Goal: Task Accomplishment & Management: Manage account settings

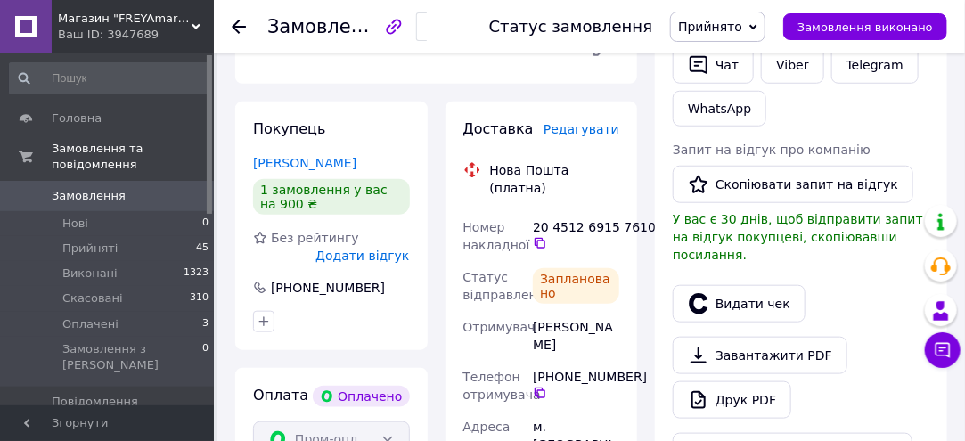
scroll to position [68, 0]
click at [237, 21] on use at bounding box center [239, 27] width 14 height 14
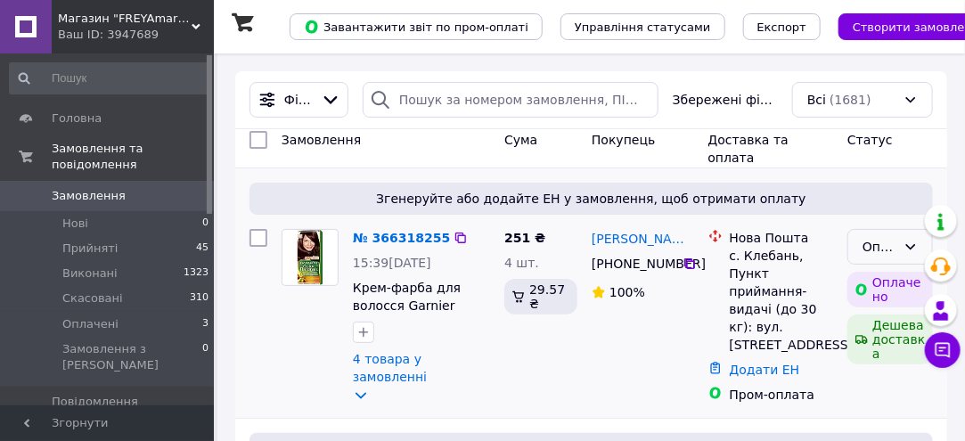
click at [917, 242] on icon at bounding box center [910, 247] width 14 height 14
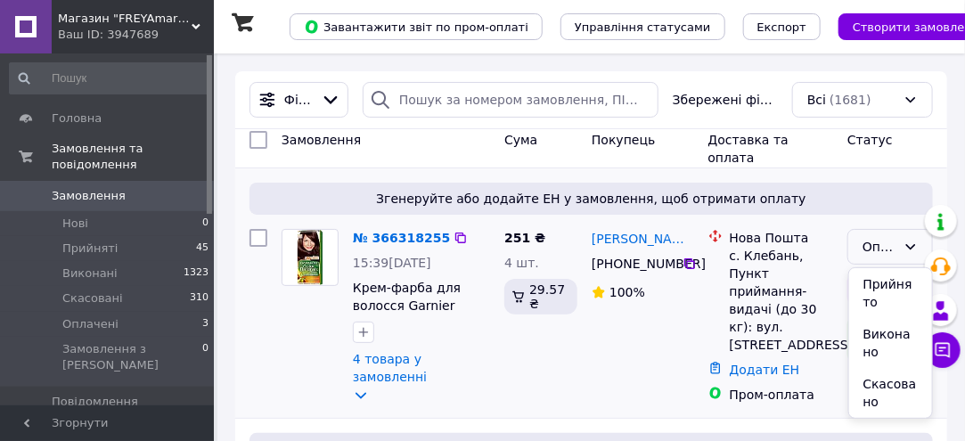
click at [879, 288] on li "Прийнято" at bounding box center [891, 293] width 84 height 50
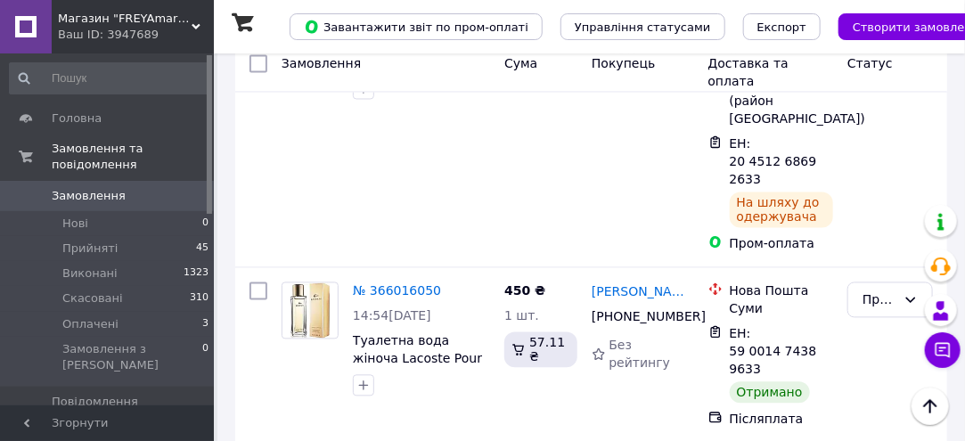
scroll to position [1158, 0]
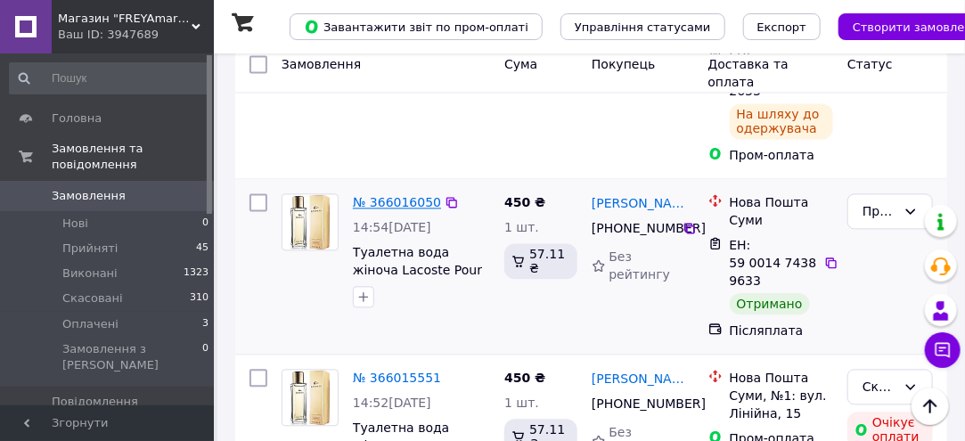
click at [399, 195] on link "№ 366016050" at bounding box center [397, 202] width 88 height 14
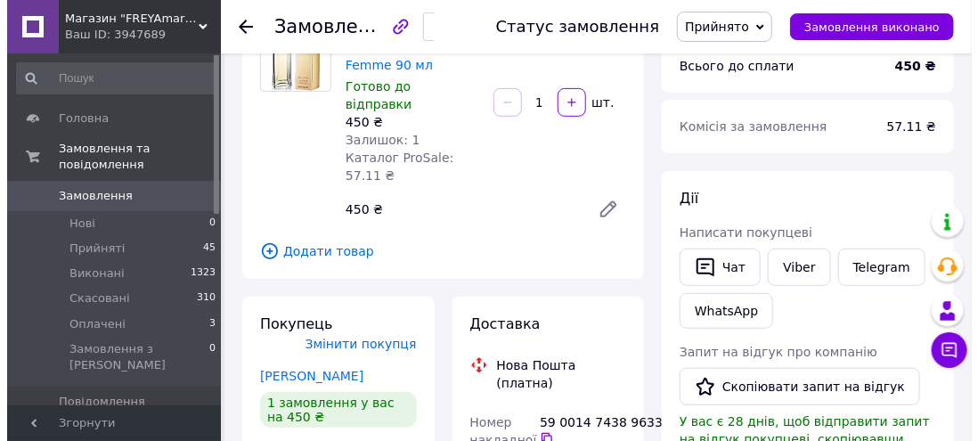
scroll to position [356, 0]
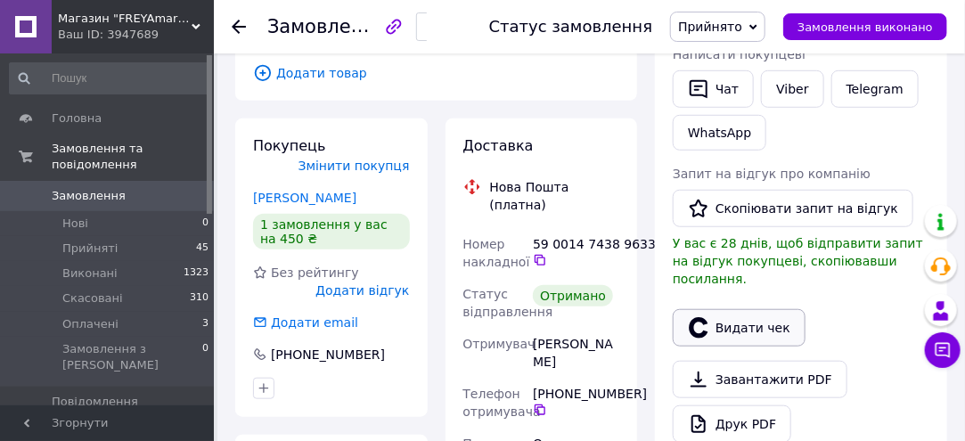
click at [727, 309] on button "Видати чек" at bounding box center [739, 327] width 133 height 37
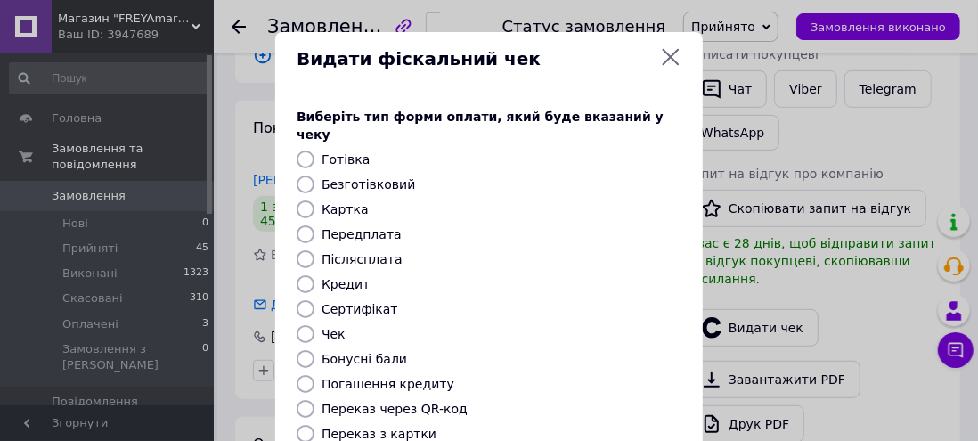
scroll to position [89, 0]
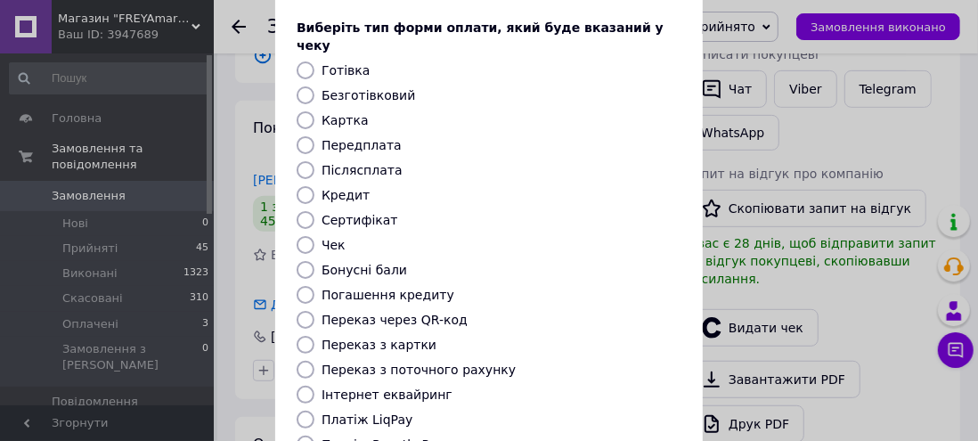
click at [406, 388] on label "Інтернет еквайринг" at bounding box center [387, 395] width 131 height 14
click at [314, 386] on input "Інтернет еквайринг" at bounding box center [306, 395] width 18 height 18
radio input "true"
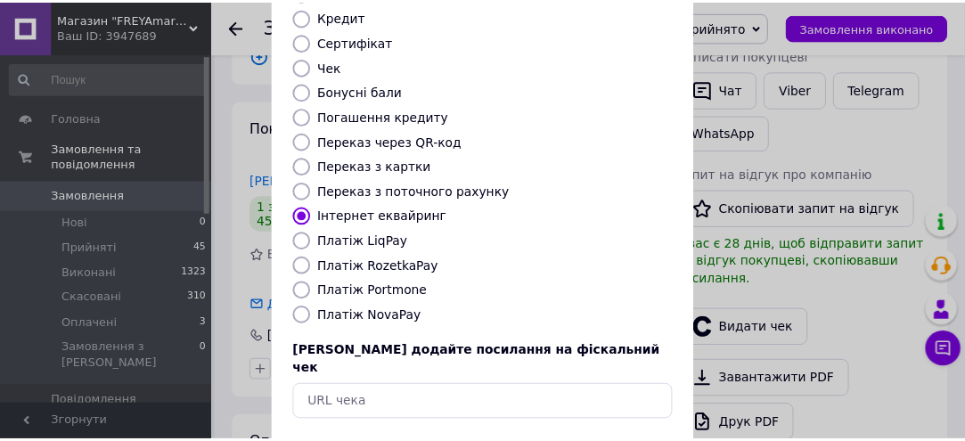
scroll to position [323, 0]
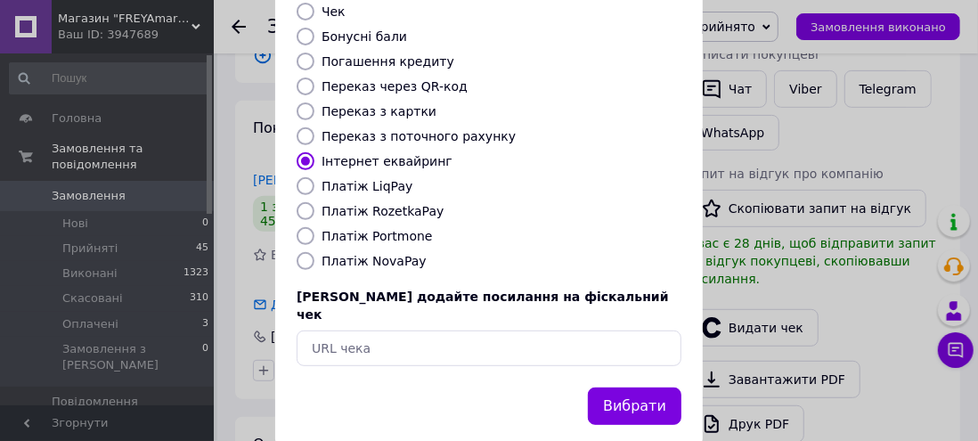
click at [609, 388] on button "Вибрати" at bounding box center [635, 407] width 94 height 38
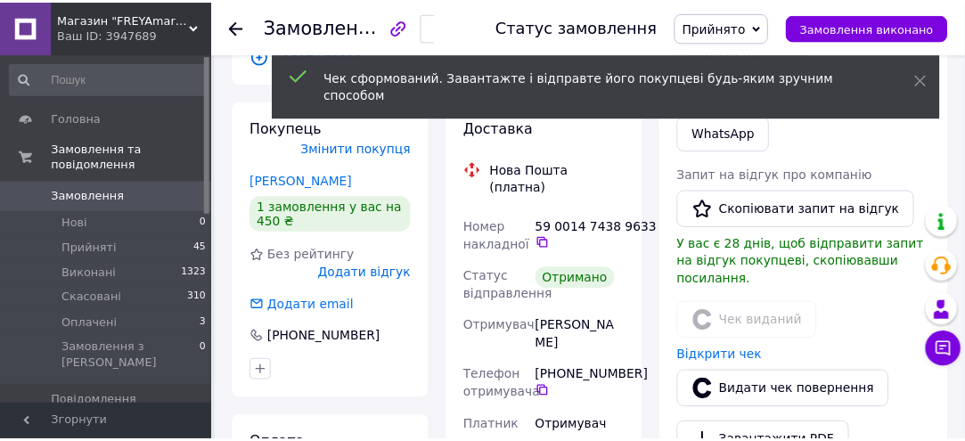
scroll to position [68, 0]
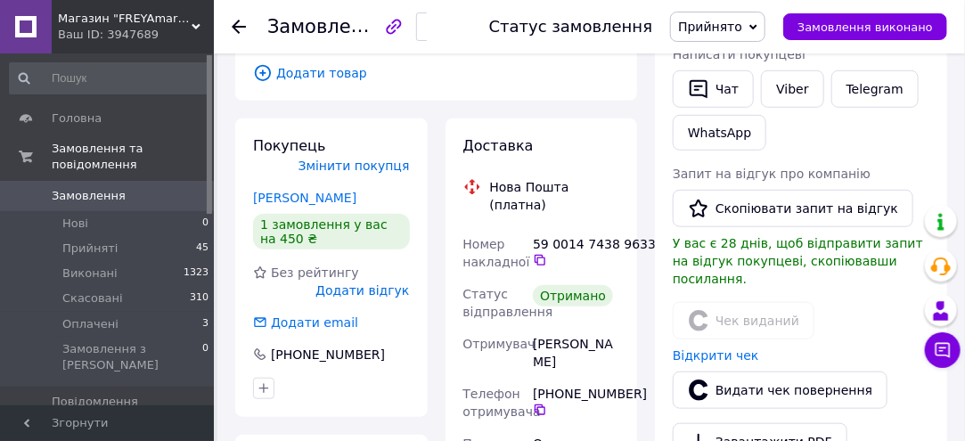
click at [234, 27] on use at bounding box center [239, 27] width 14 height 14
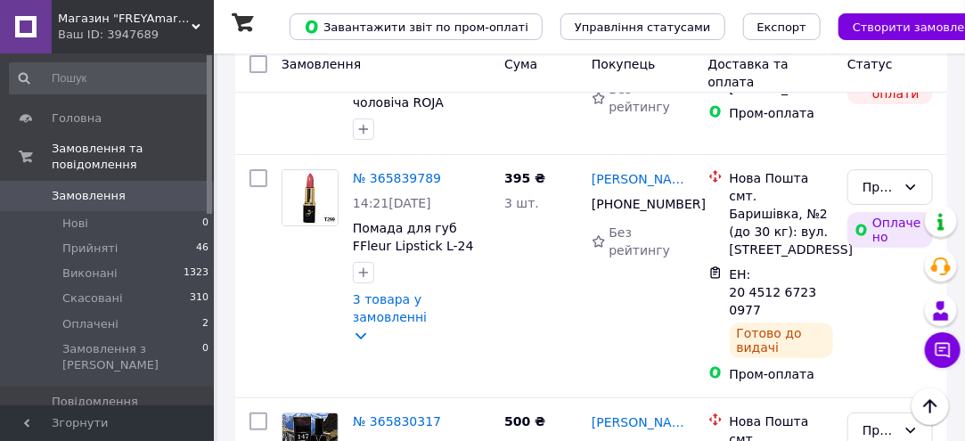
scroll to position [2227, 0]
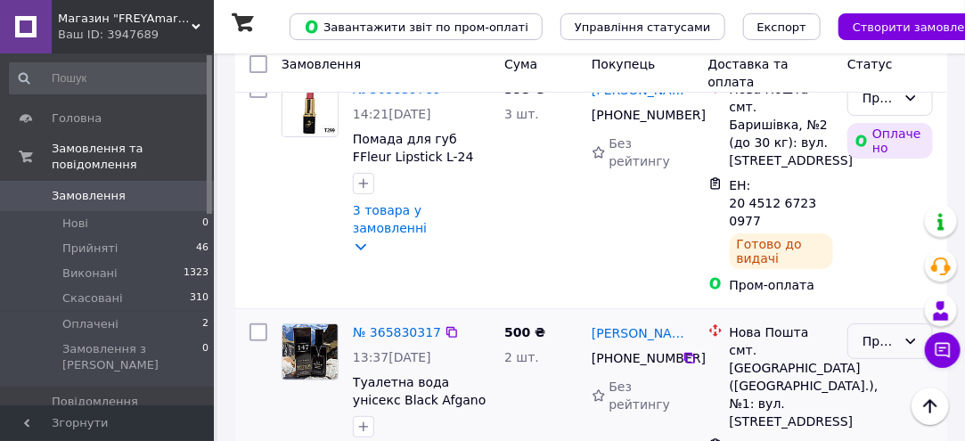
click at [875, 331] on div "Прийнято" at bounding box center [879, 341] width 34 height 20
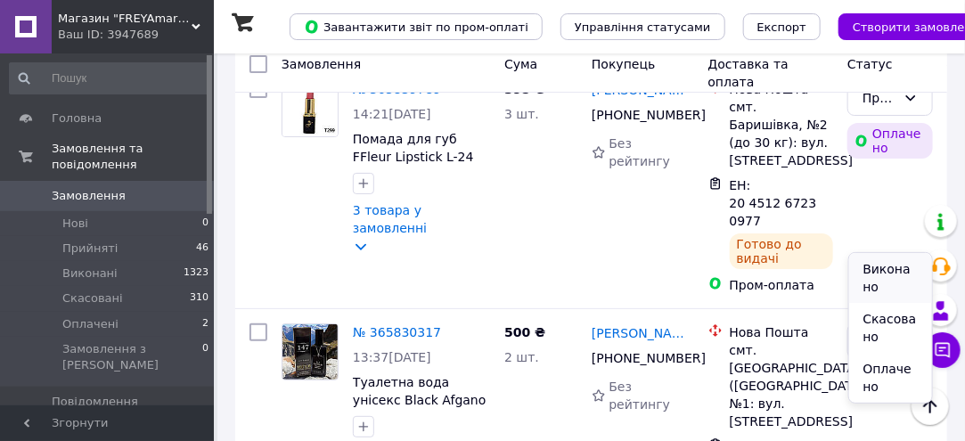
click at [875, 272] on li "Виконано" at bounding box center [891, 278] width 84 height 50
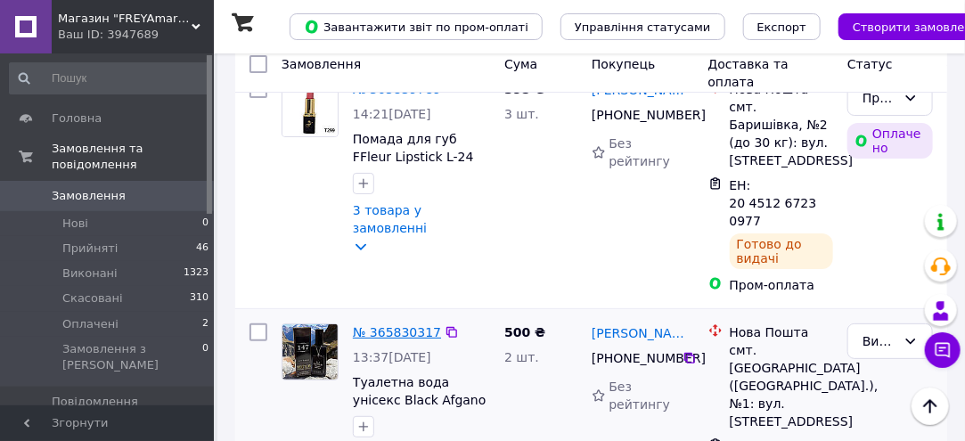
click at [409, 325] on link "№ 365830317" at bounding box center [397, 332] width 88 height 14
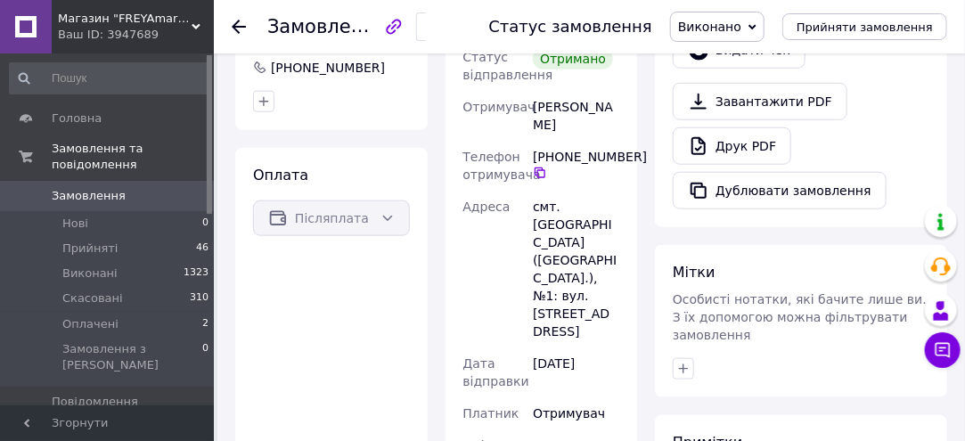
scroll to position [453, 0]
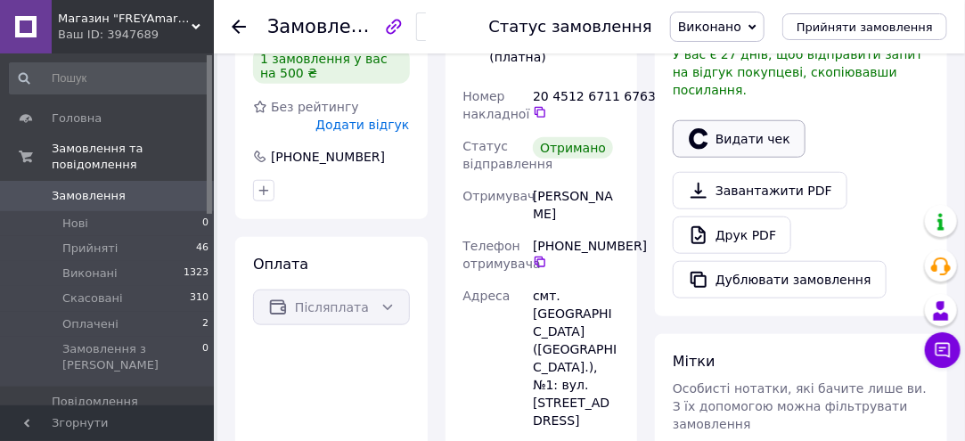
click at [734, 124] on button "Видати чек" at bounding box center [739, 138] width 133 height 37
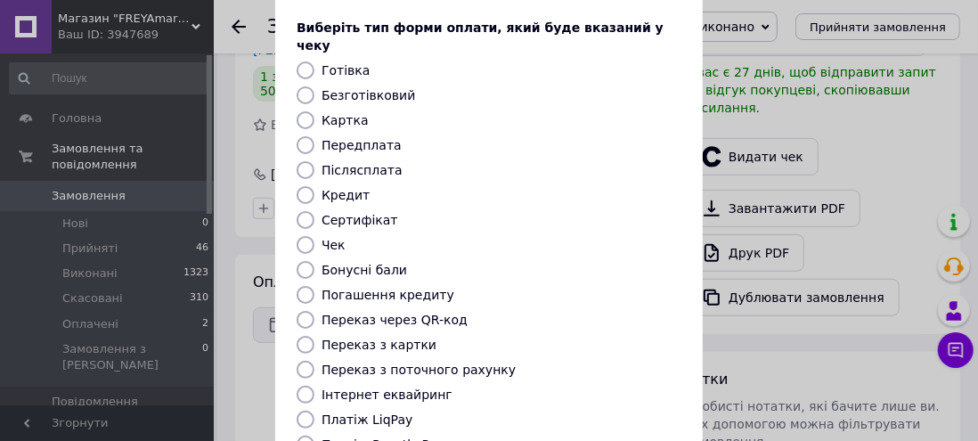
scroll to position [178, 0]
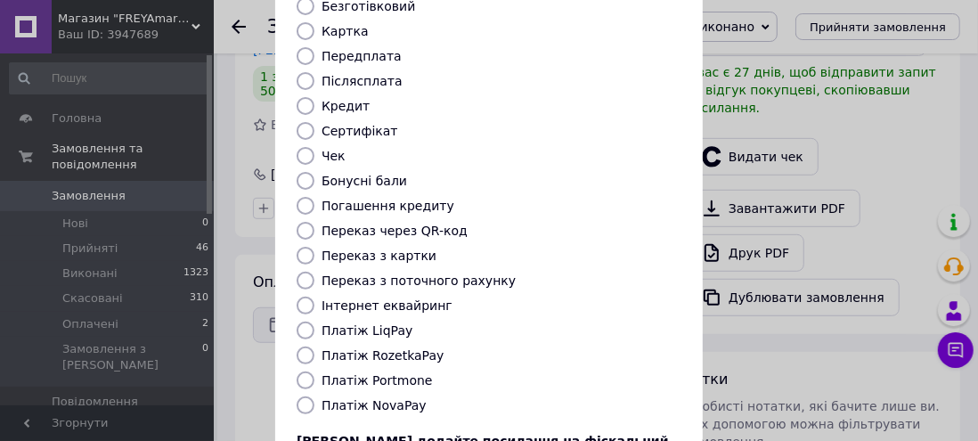
click at [408, 298] on label "Інтернет еквайринг" at bounding box center [387, 305] width 131 height 14
click at [314, 297] on input "Інтернет еквайринг" at bounding box center [306, 306] width 18 height 18
radio input "true"
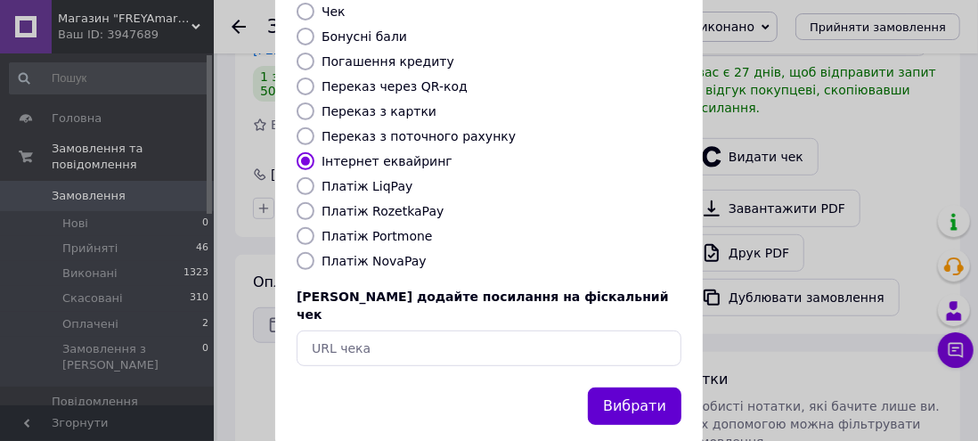
click at [606, 388] on button "Вибрати" at bounding box center [635, 407] width 94 height 38
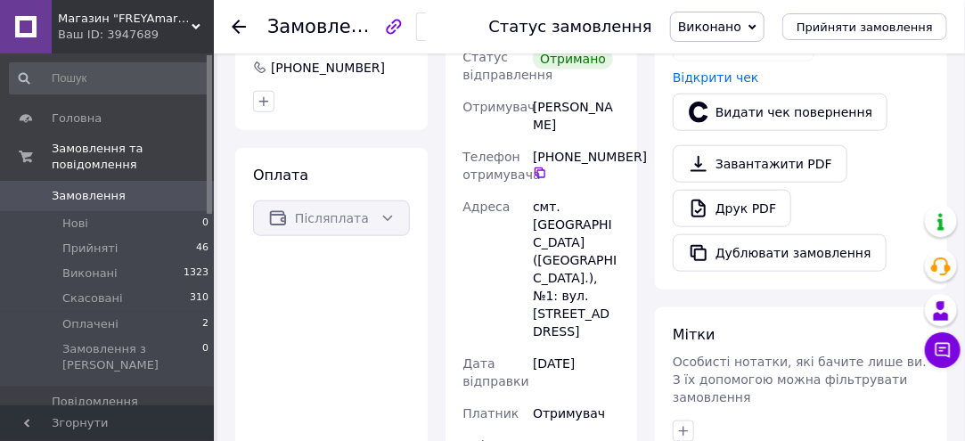
scroll to position [631, 0]
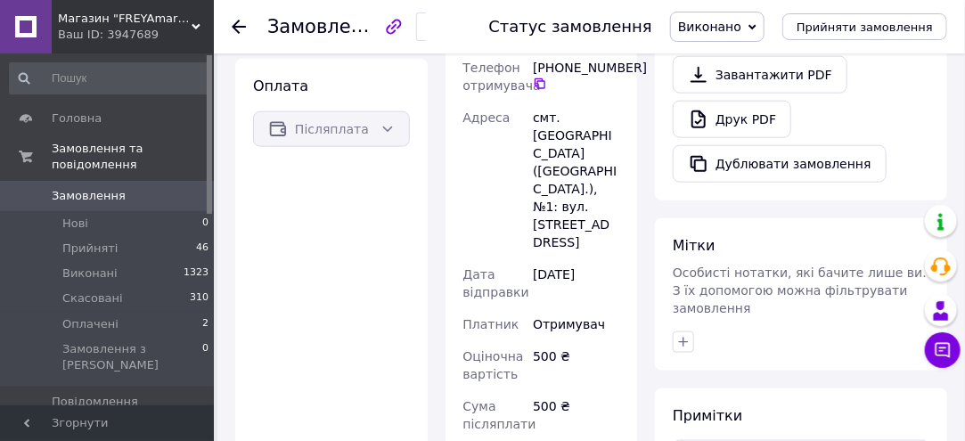
click at [239, 20] on use at bounding box center [239, 27] width 14 height 14
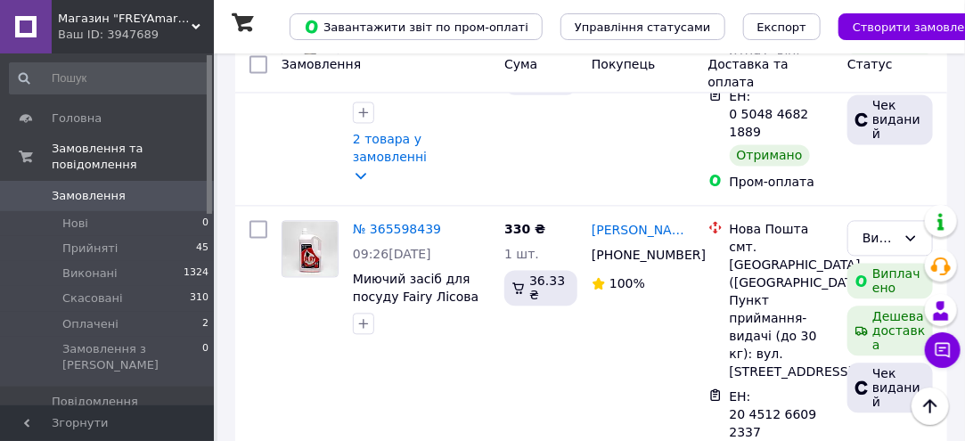
scroll to position [3475, 0]
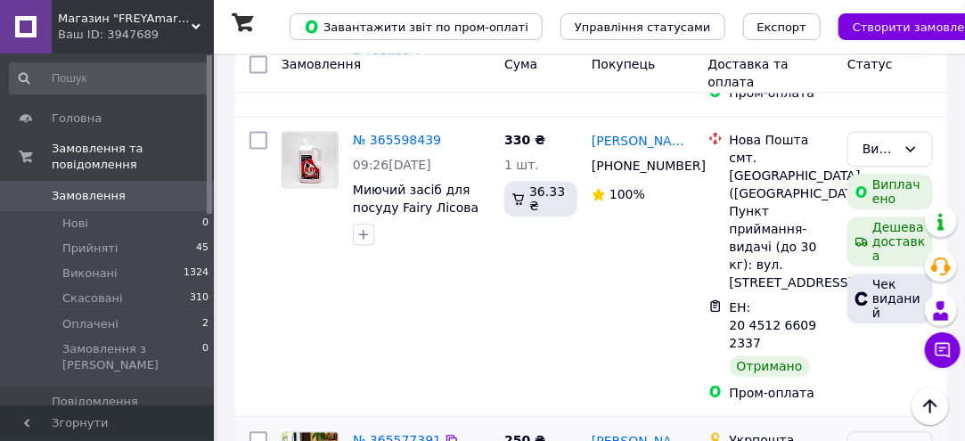
click at [881, 439] on div "Прийнято" at bounding box center [879, 449] width 34 height 20
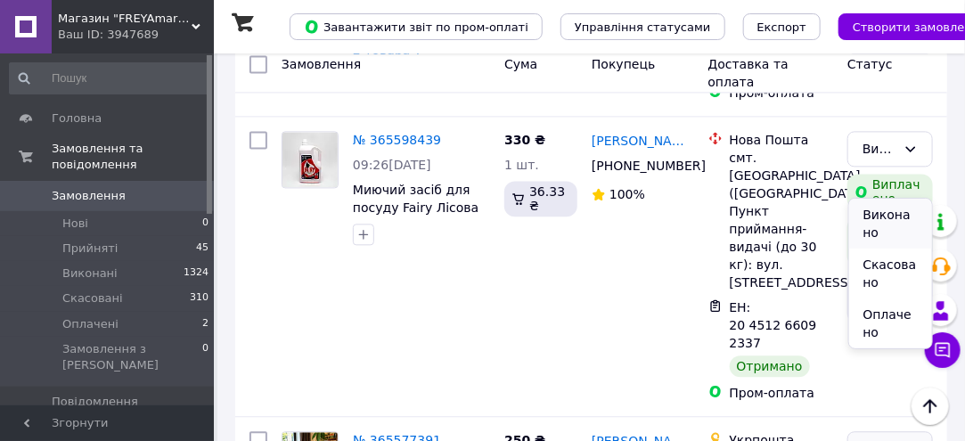
click at [878, 216] on li "Виконано" at bounding box center [891, 224] width 84 height 50
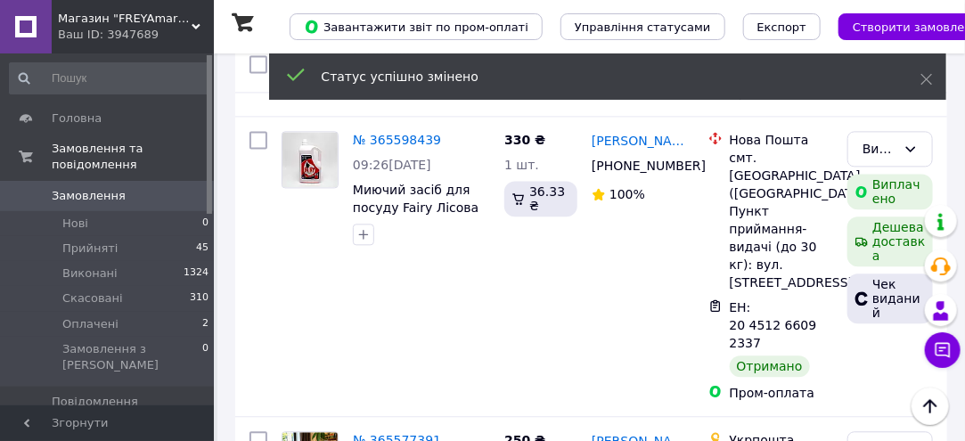
click at [382, 433] on link "№ 365577391" at bounding box center [397, 440] width 88 height 14
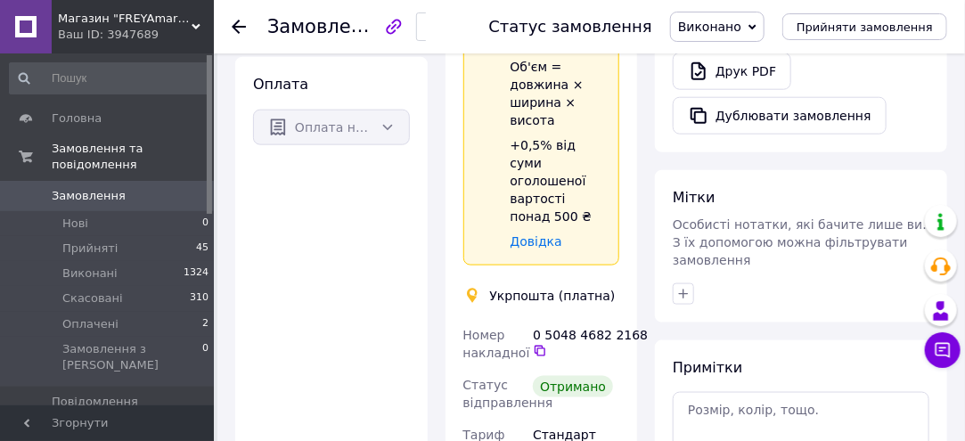
scroll to position [437, 0]
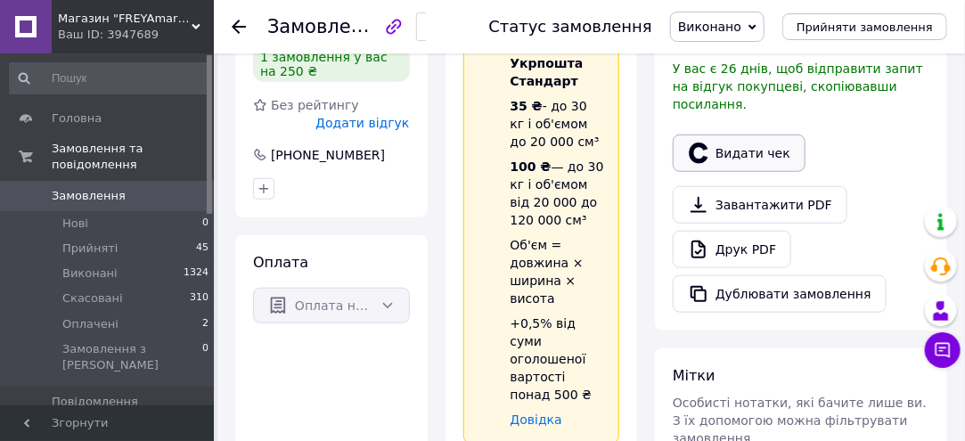
click at [716, 135] on button "Видати чек" at bounding box center [739, 153] width 133 height 37
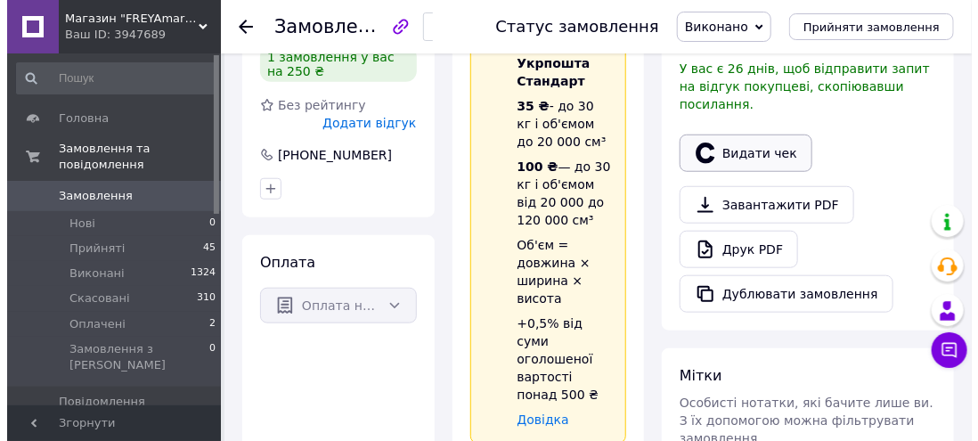
scroll to position [419, 0]
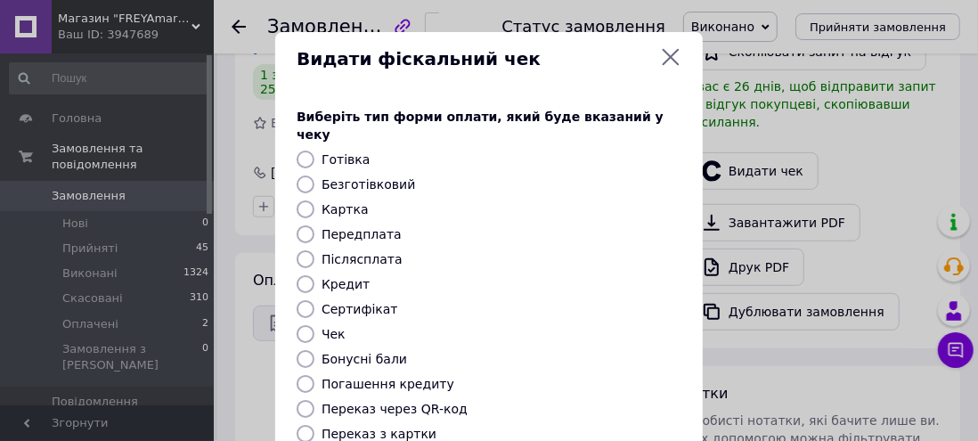
click at [347, 177] on label "Безготівковий" at bounding box center [369, 184] width 94 height 14
click at [314, 176] on input "Безготівковий" at bounding box center [306, 185] width 18 height 18
radio input "true"
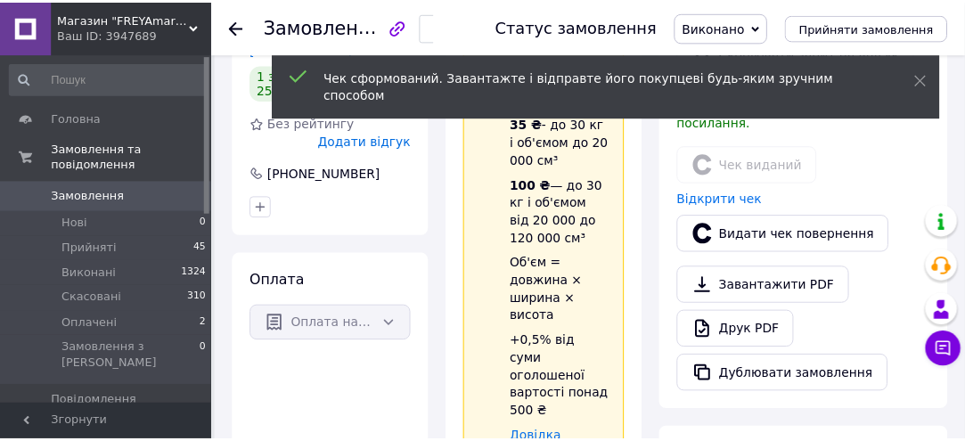
scroll to position [437, 0]
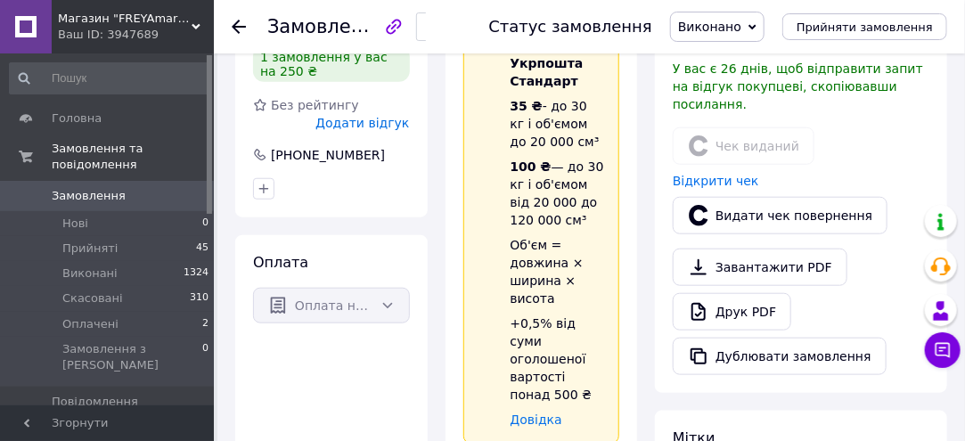
click at [241, 25] on use at bounding box center [239, 27] width 14 height 14
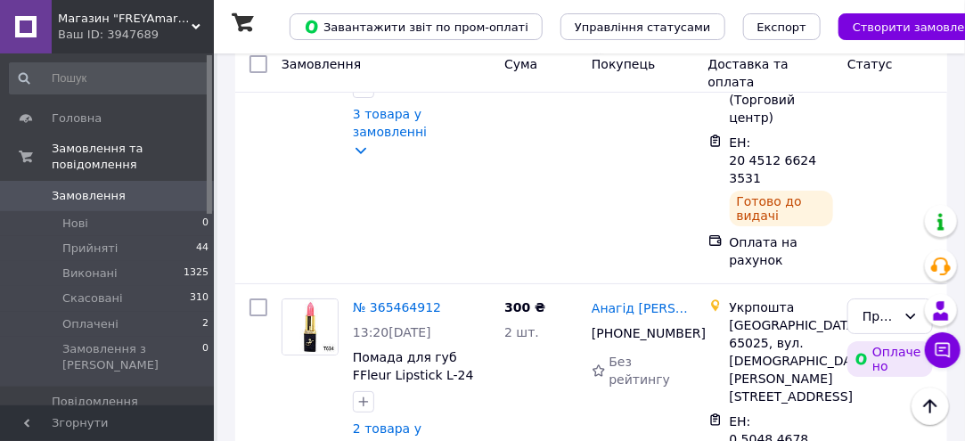
scroll to position [4391, 0]
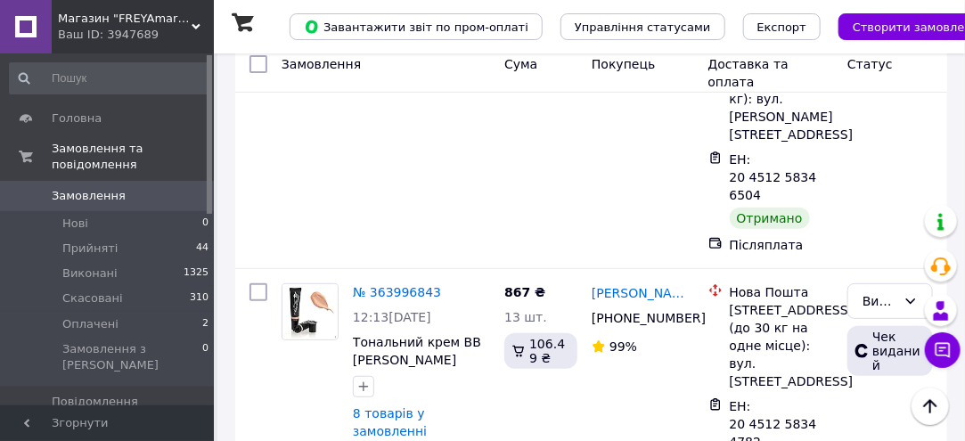
scroll to position [4722, 0]
